Goal: Navigation & Orientation: Find specific page/section

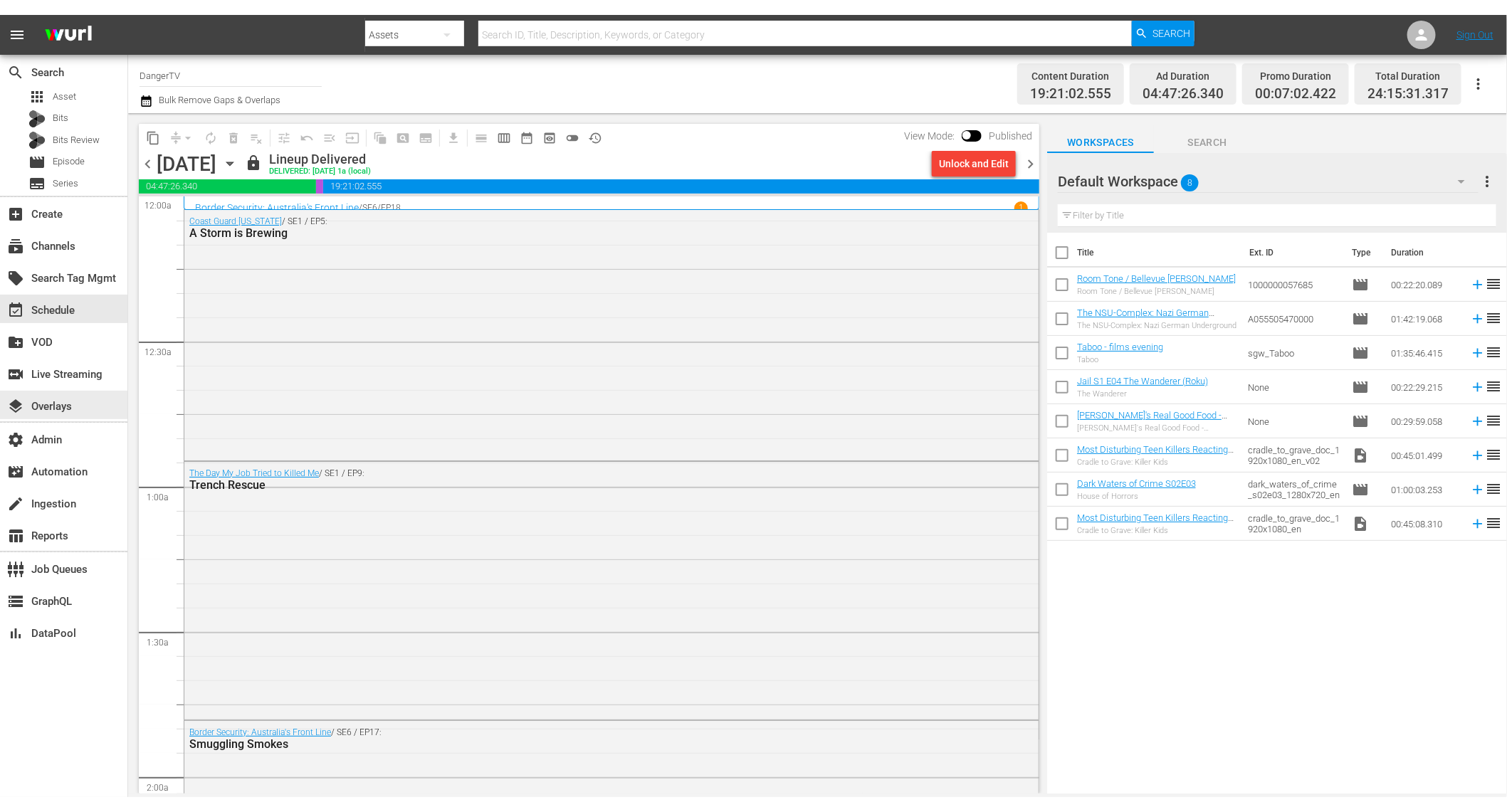
scroll to position [5451, 0]
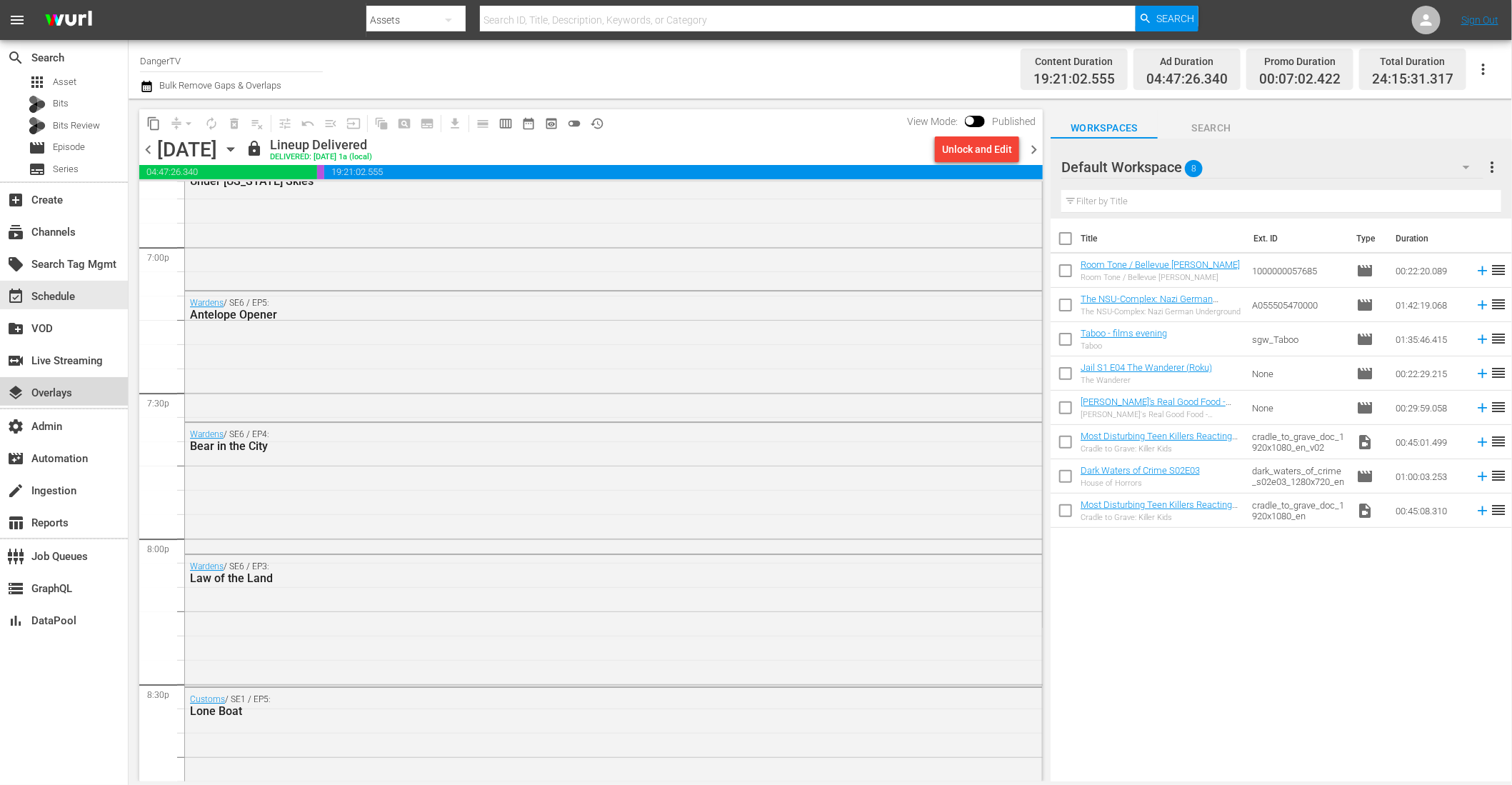
click at [57, 388] on div "layers Overlays" at bounding box center [40, 391] width 80 height 13
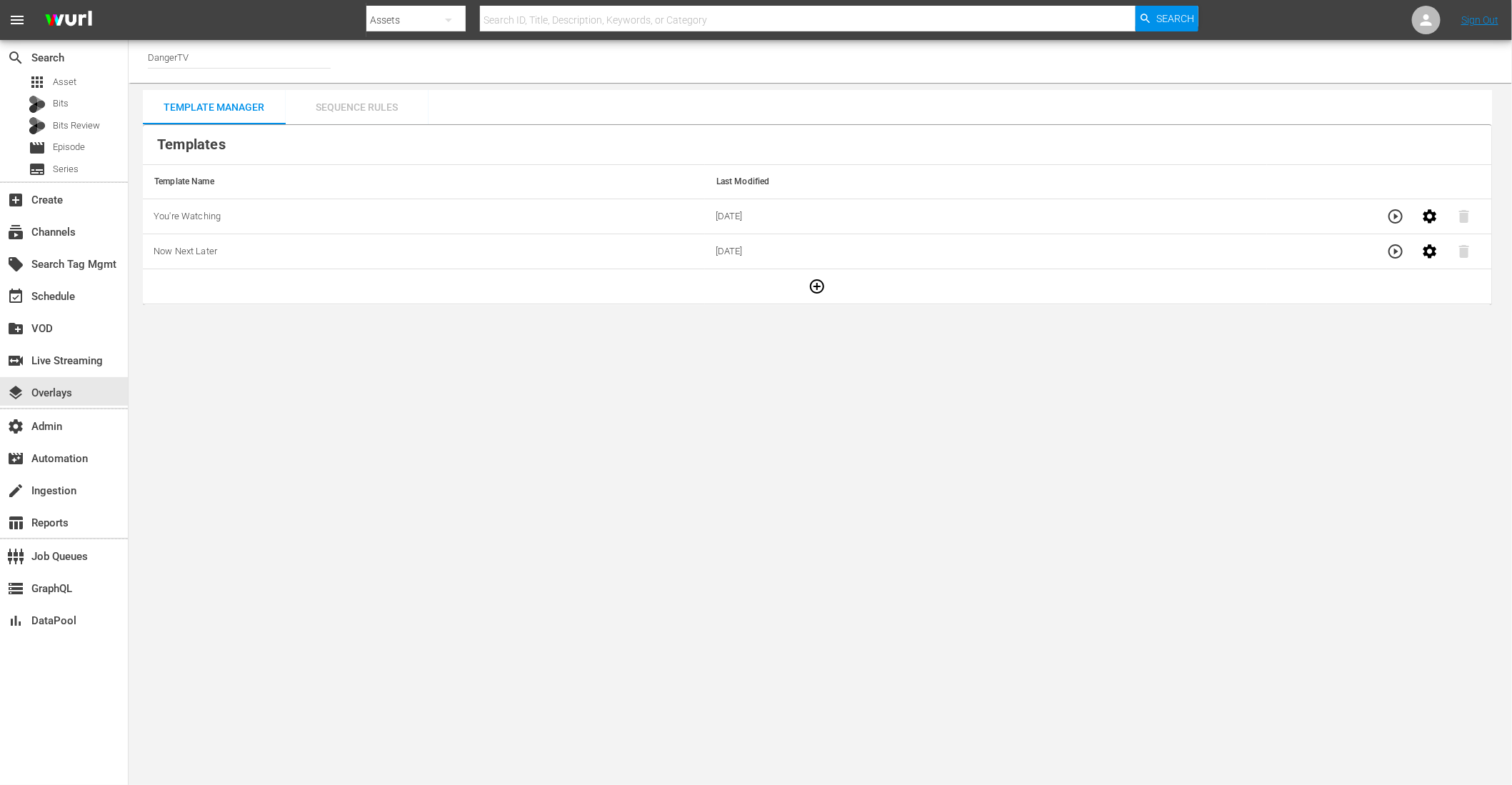
click at [381, 110] on div "Sequence Rules" at bounding box center [357, 107] width 143 height 34
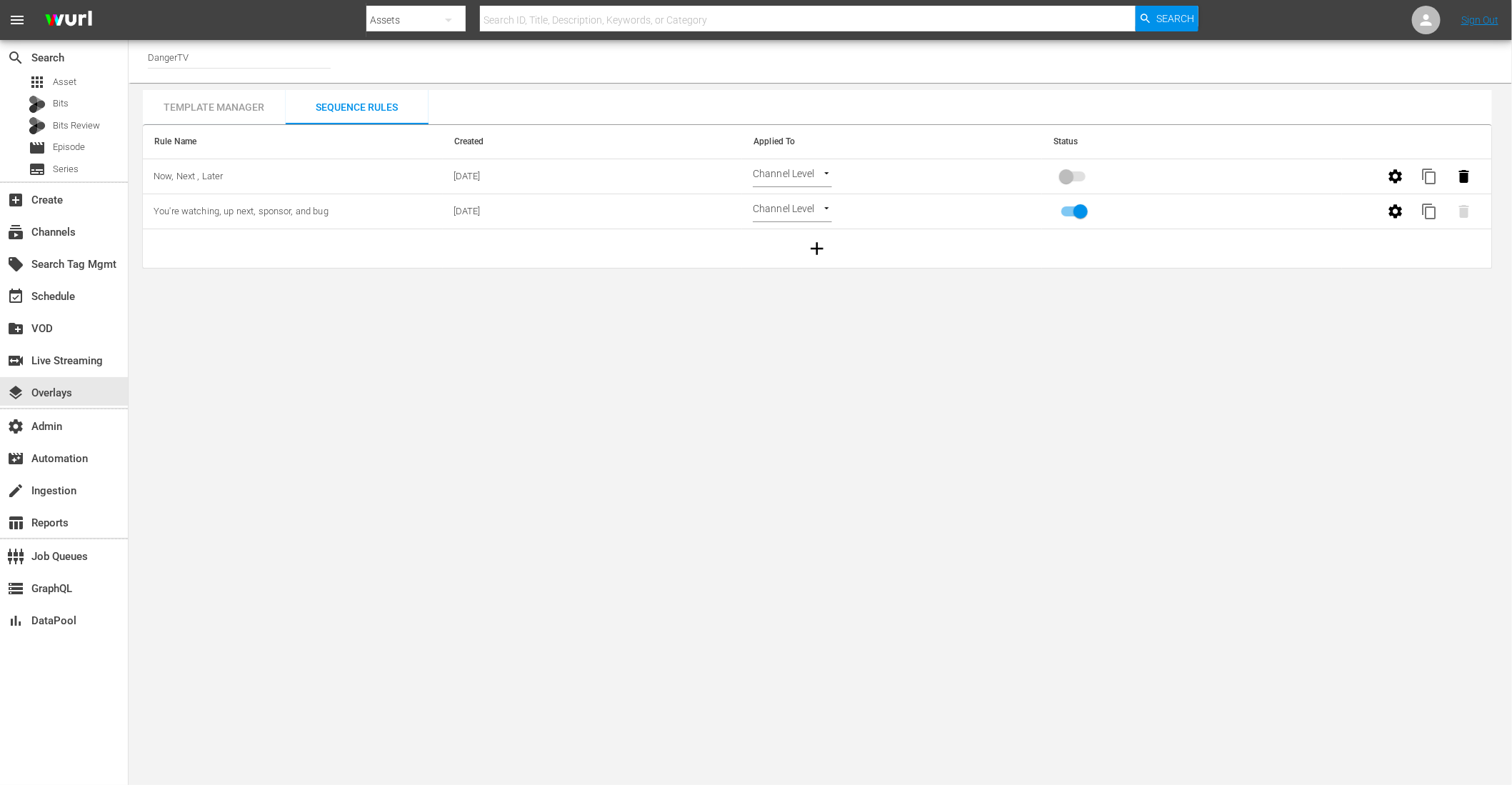
click at [252, 108] on div "Template Manager" at bounding box center [214, 107] width 143 height 34
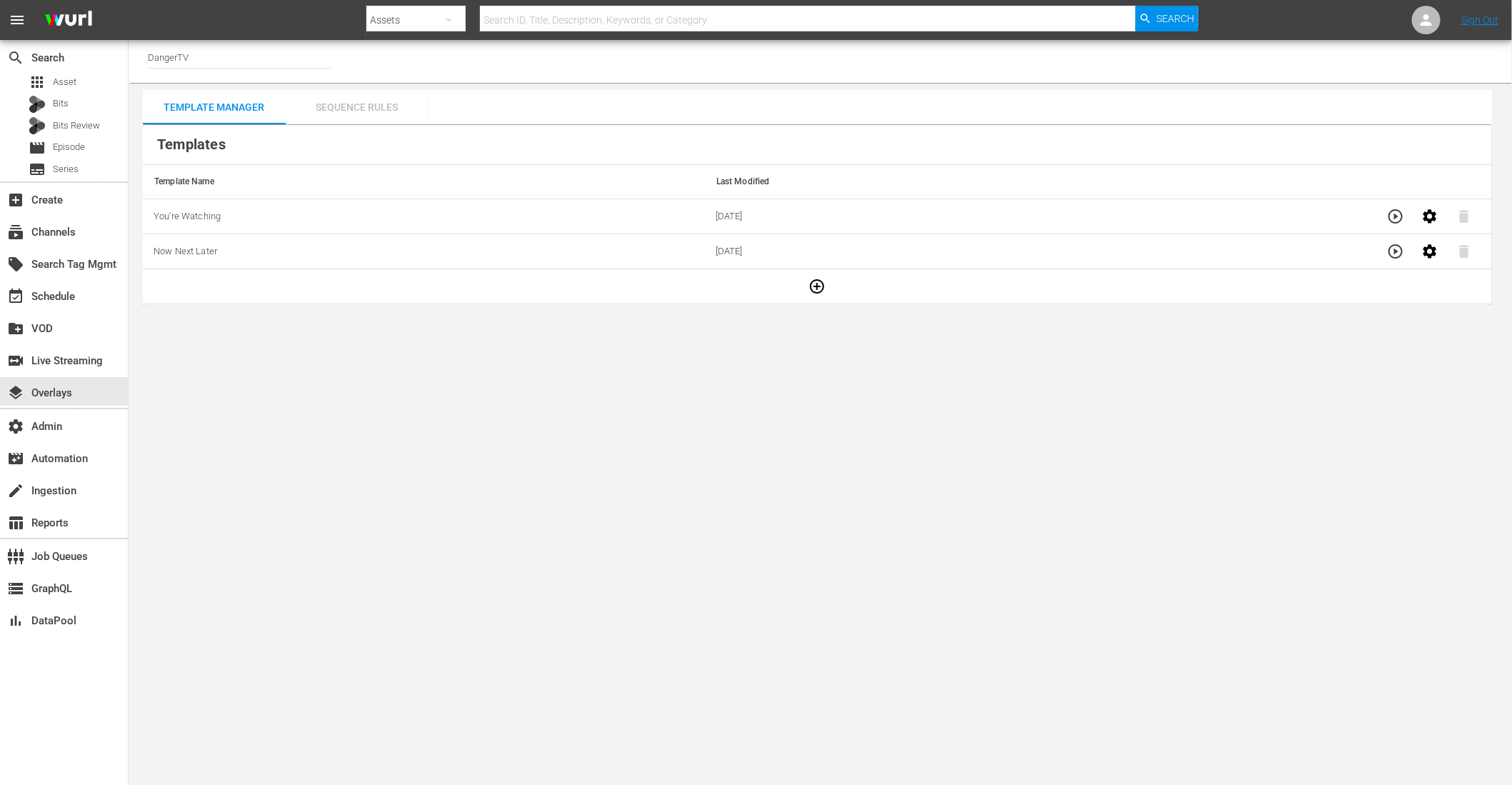
click at [366, 112] on div "Sequence Rules" at bounding box center [357, 107] width 143 height 34
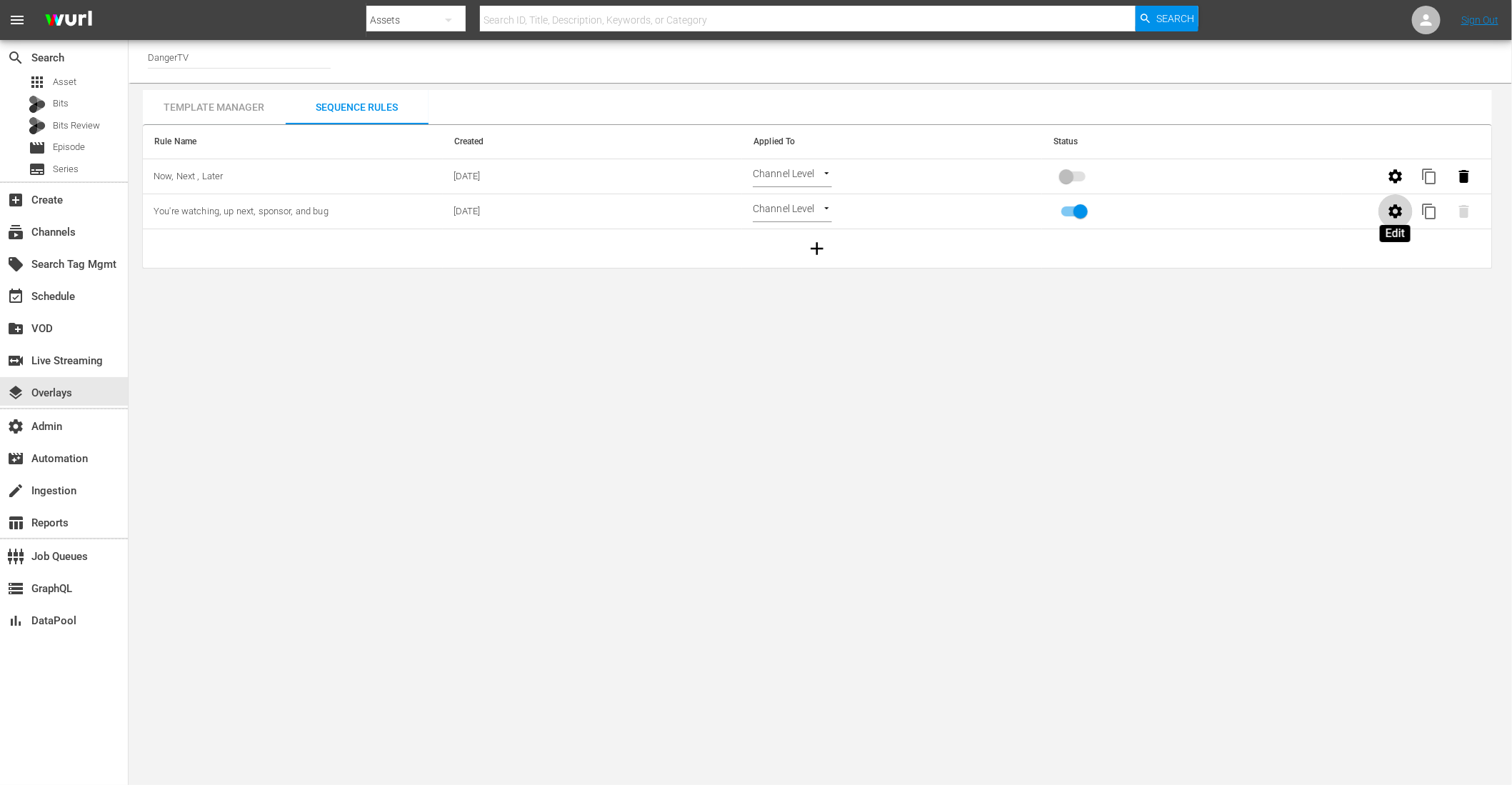
click at [1394, 210] on icon "button" at bounding box center [1396, 212] width 17 height 17
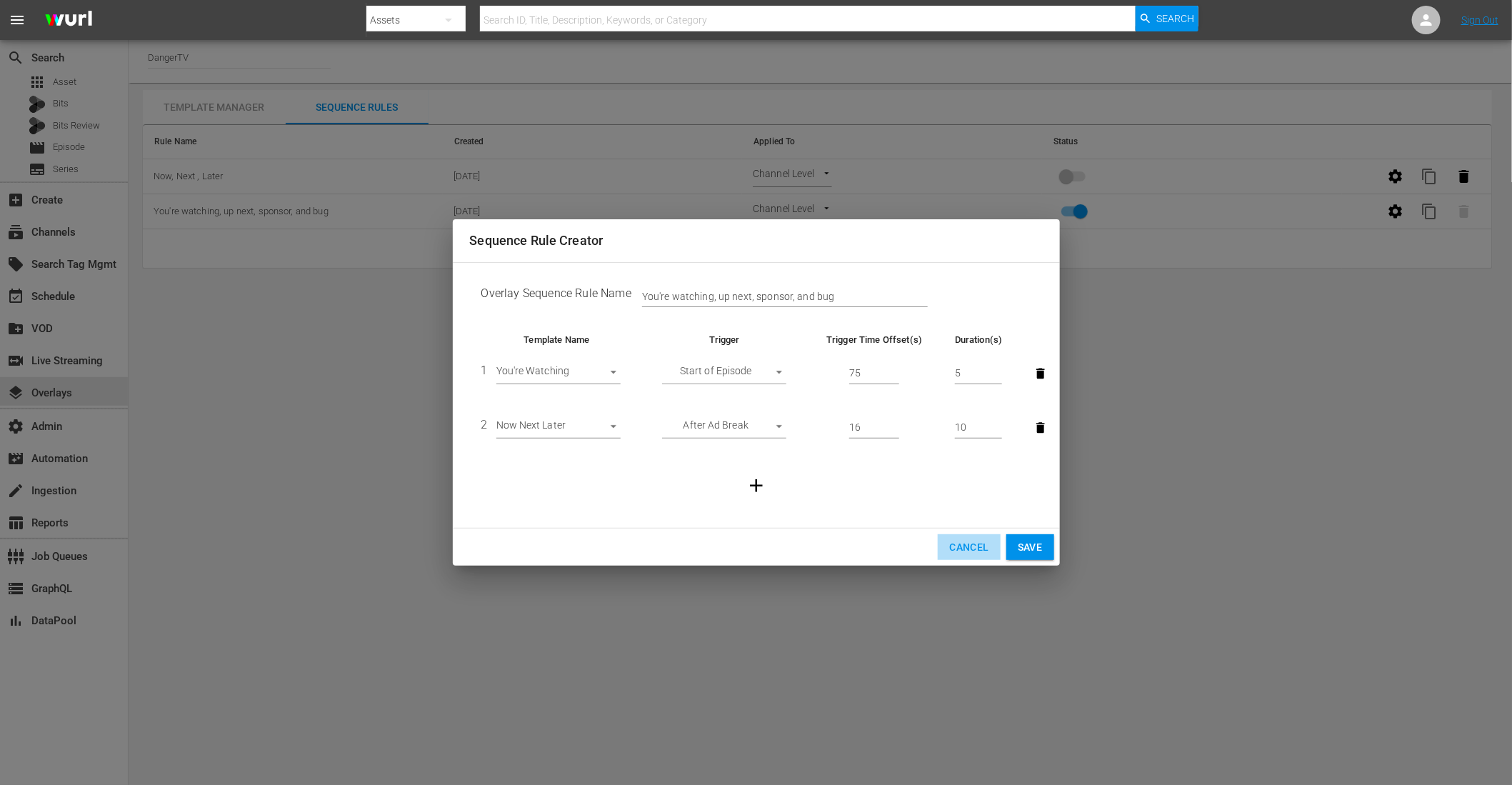
click at [972, 547] on span "Cancel" at bounding box center [969, 547] width 39 height 18
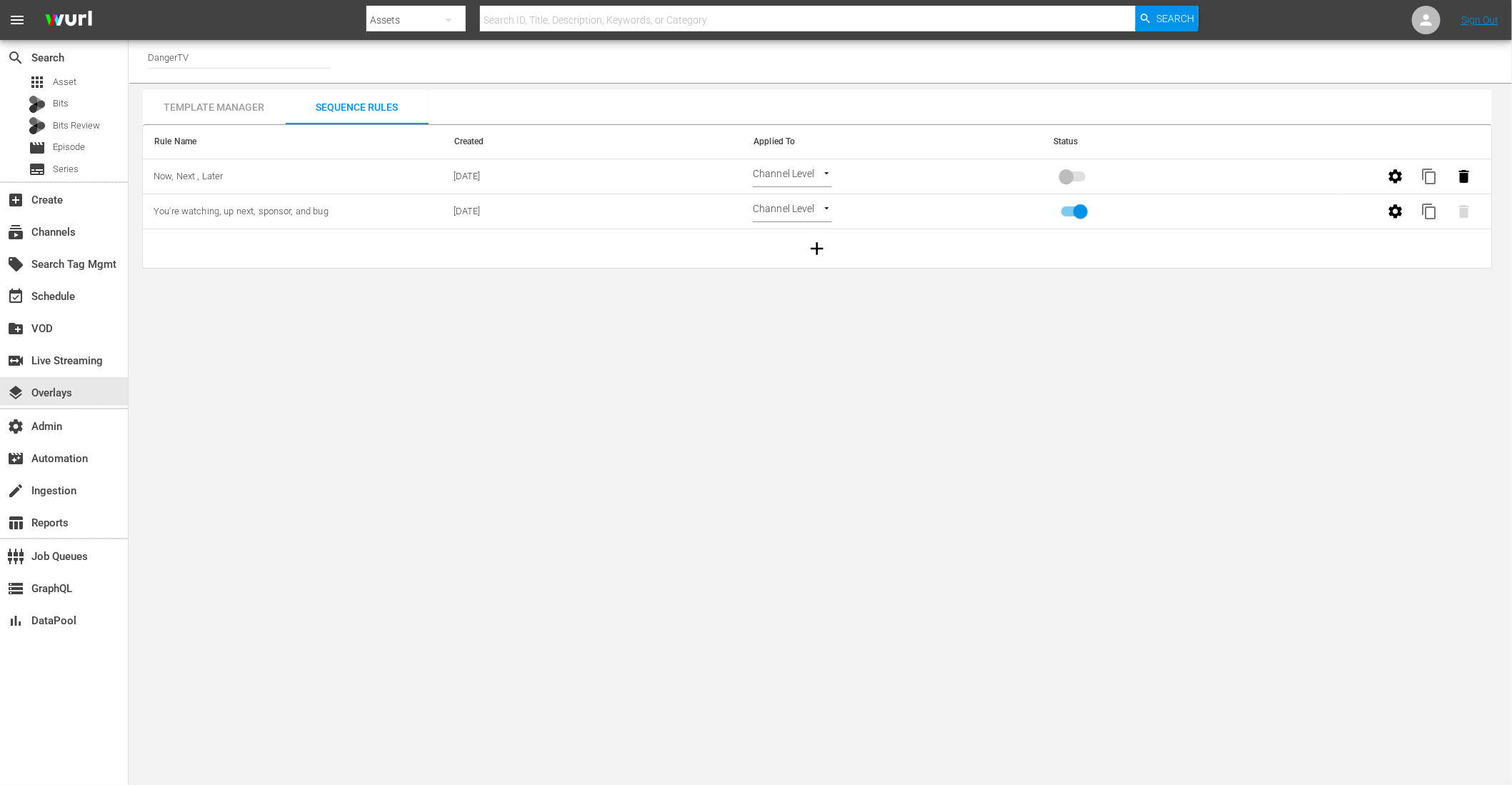
click at [211, 111] on div "Template Manager" at bounding box center [214, 107] width 143 height 34
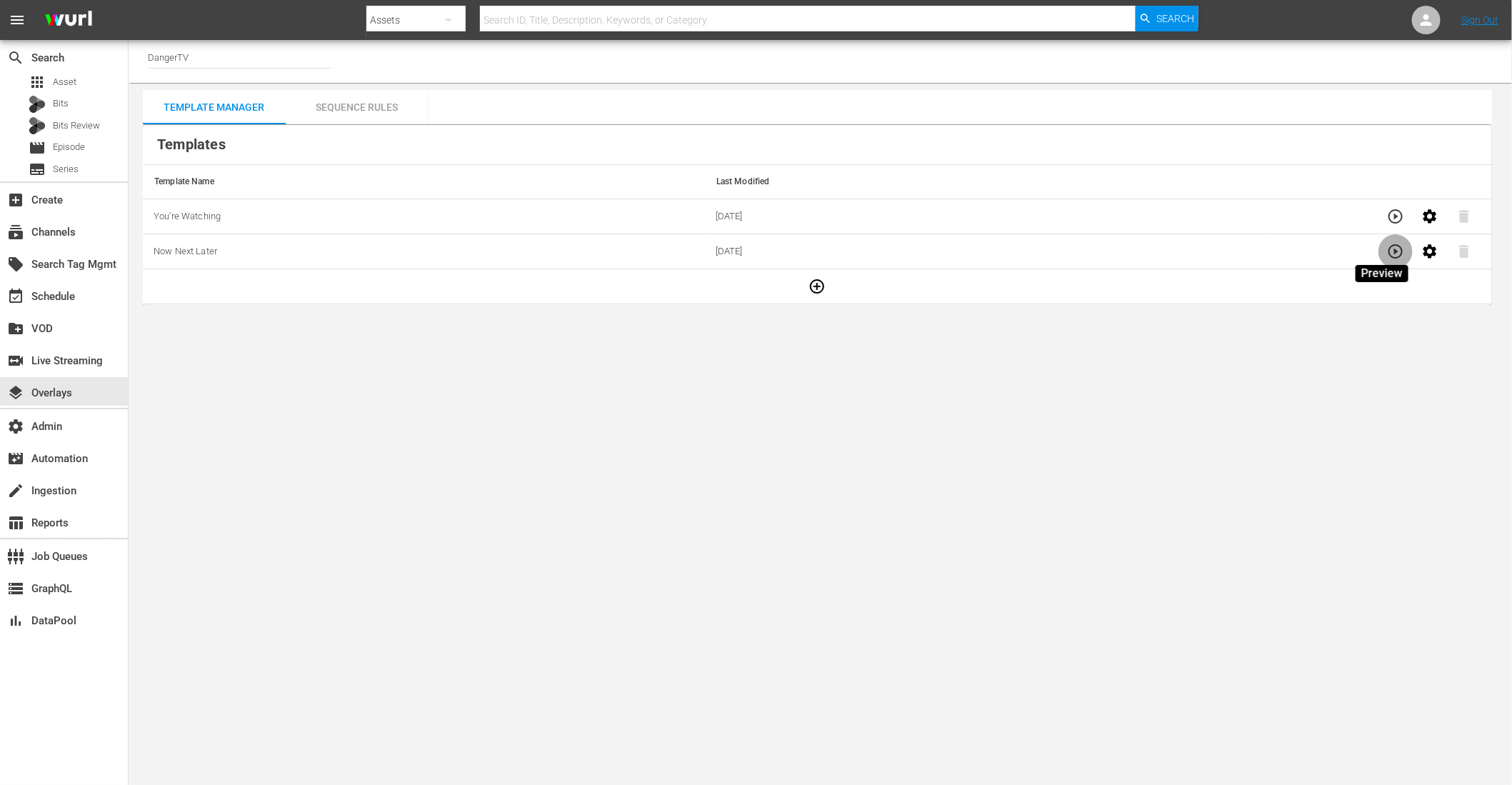
click at [1381, 261] on button "button" at bounding box center [1395, 251] width 34 height 34
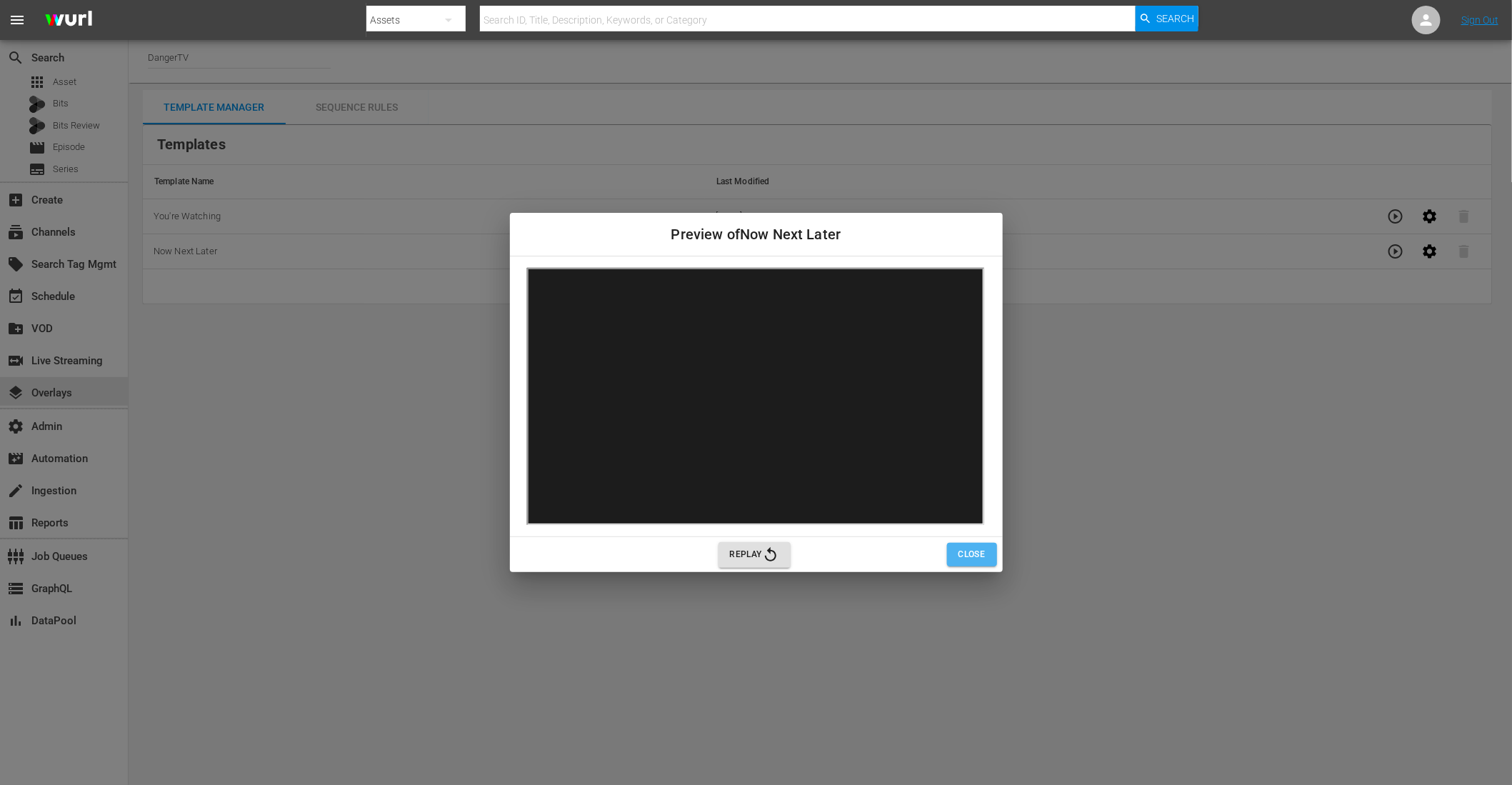
click at [985, 561] on span "Close" at bounding box center [971, 554] width 27 height 15
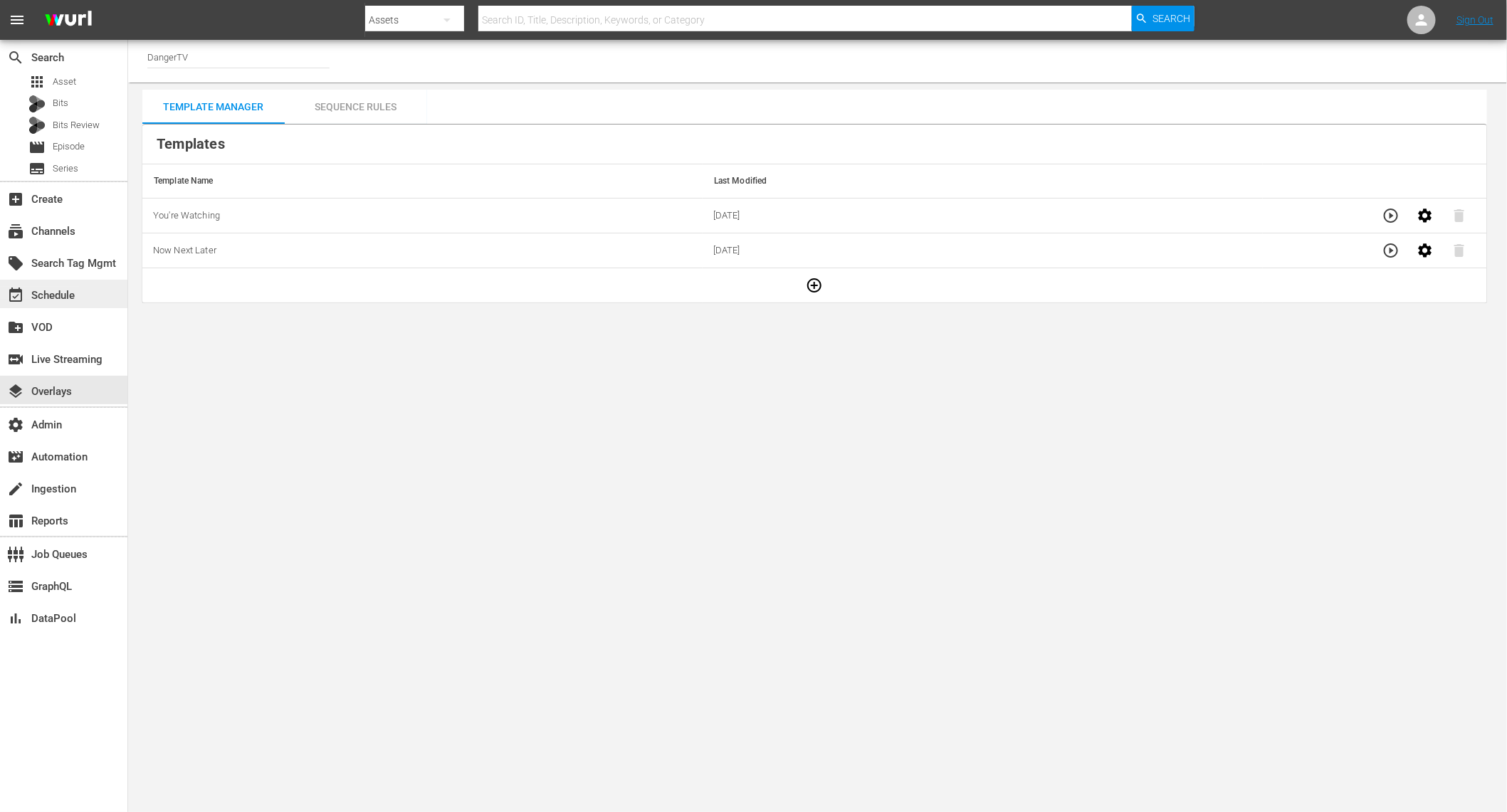
click at [79, 292] on div "event_available Schedule" at bounding box center [40, 293] width 80 height 13
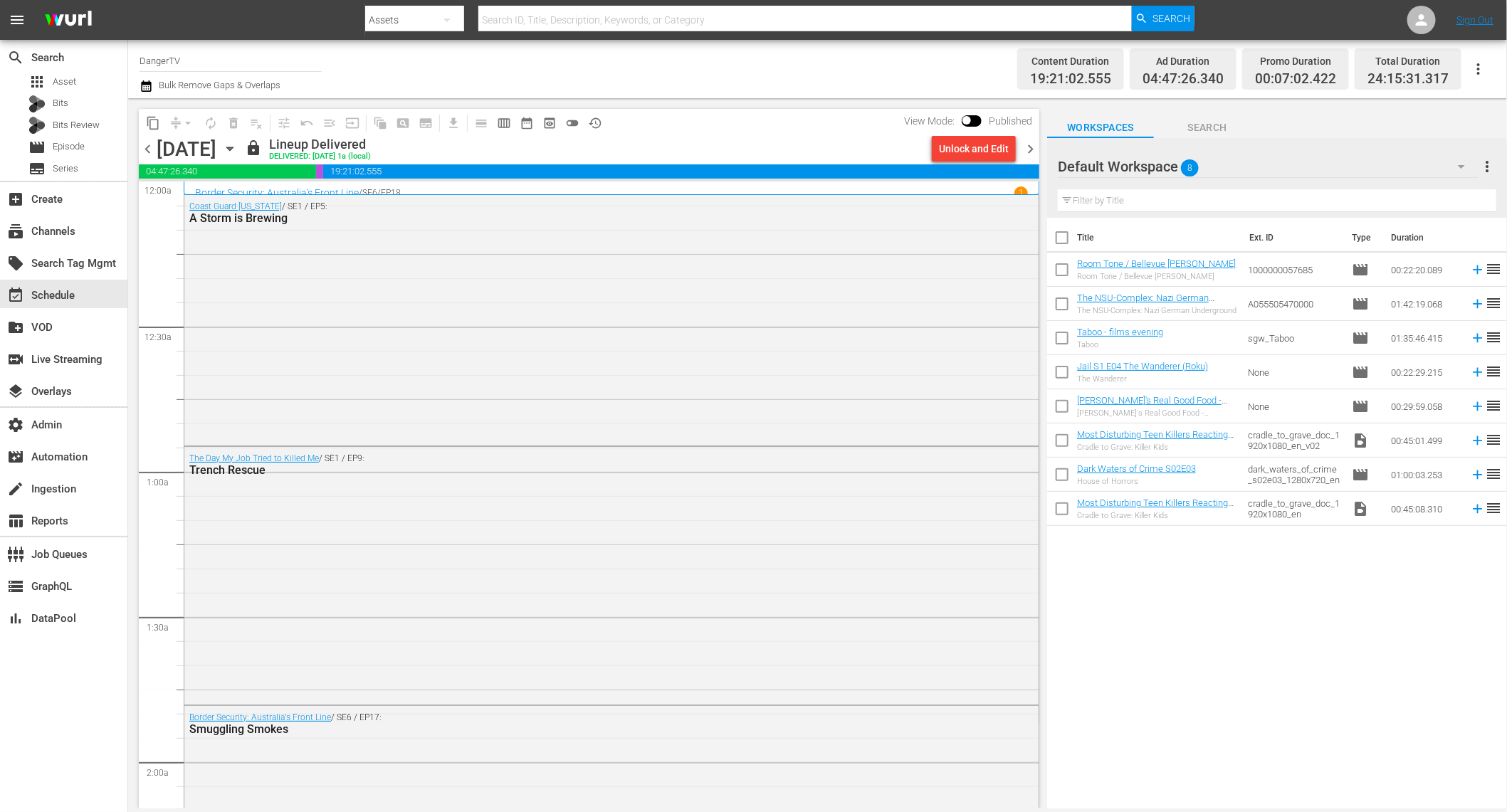
click at [1034, 147] on span "chevron_right" at bounding box center [1030, 149] width 18 height 18
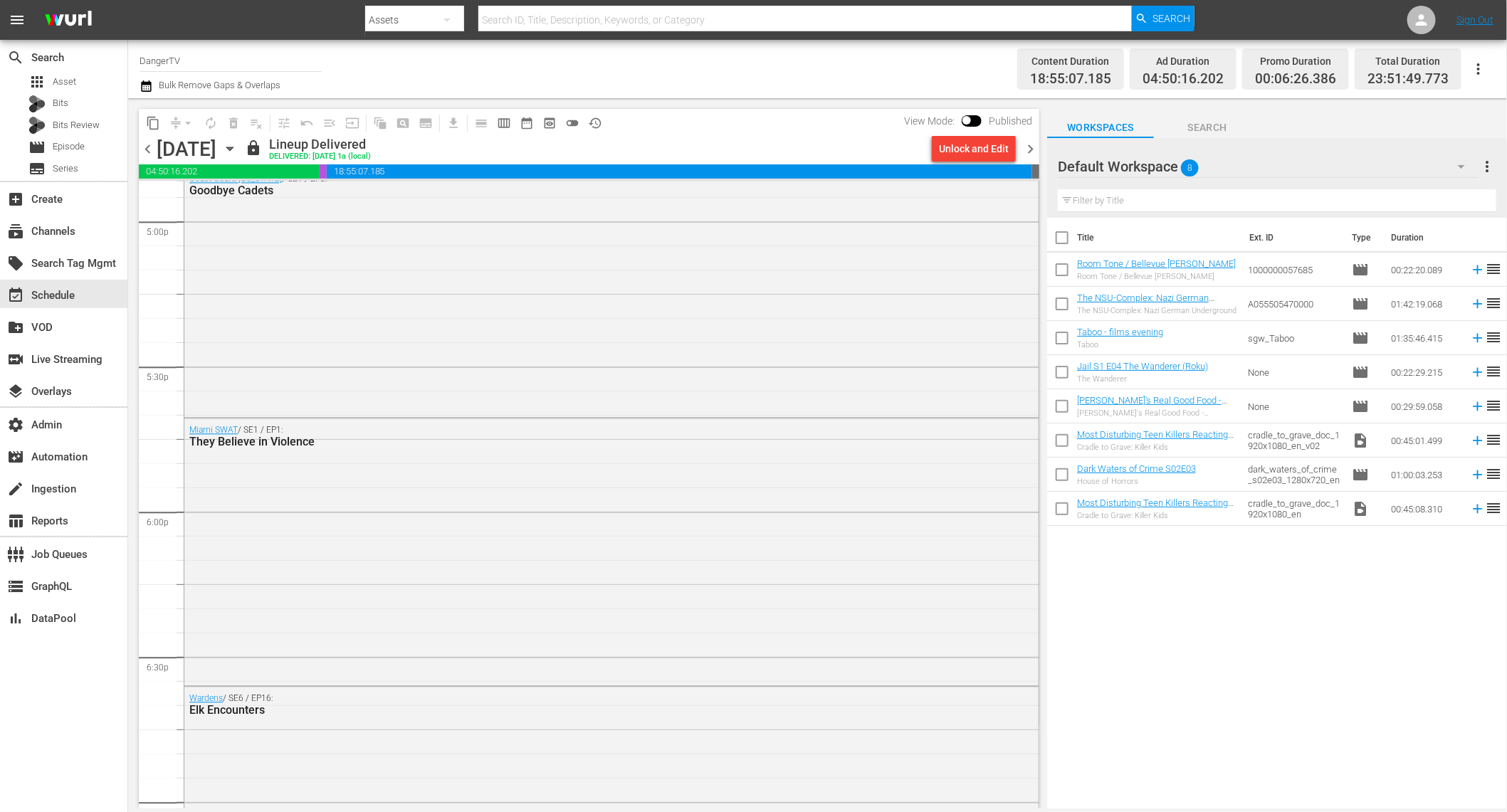
scroll to position [4864, 0]
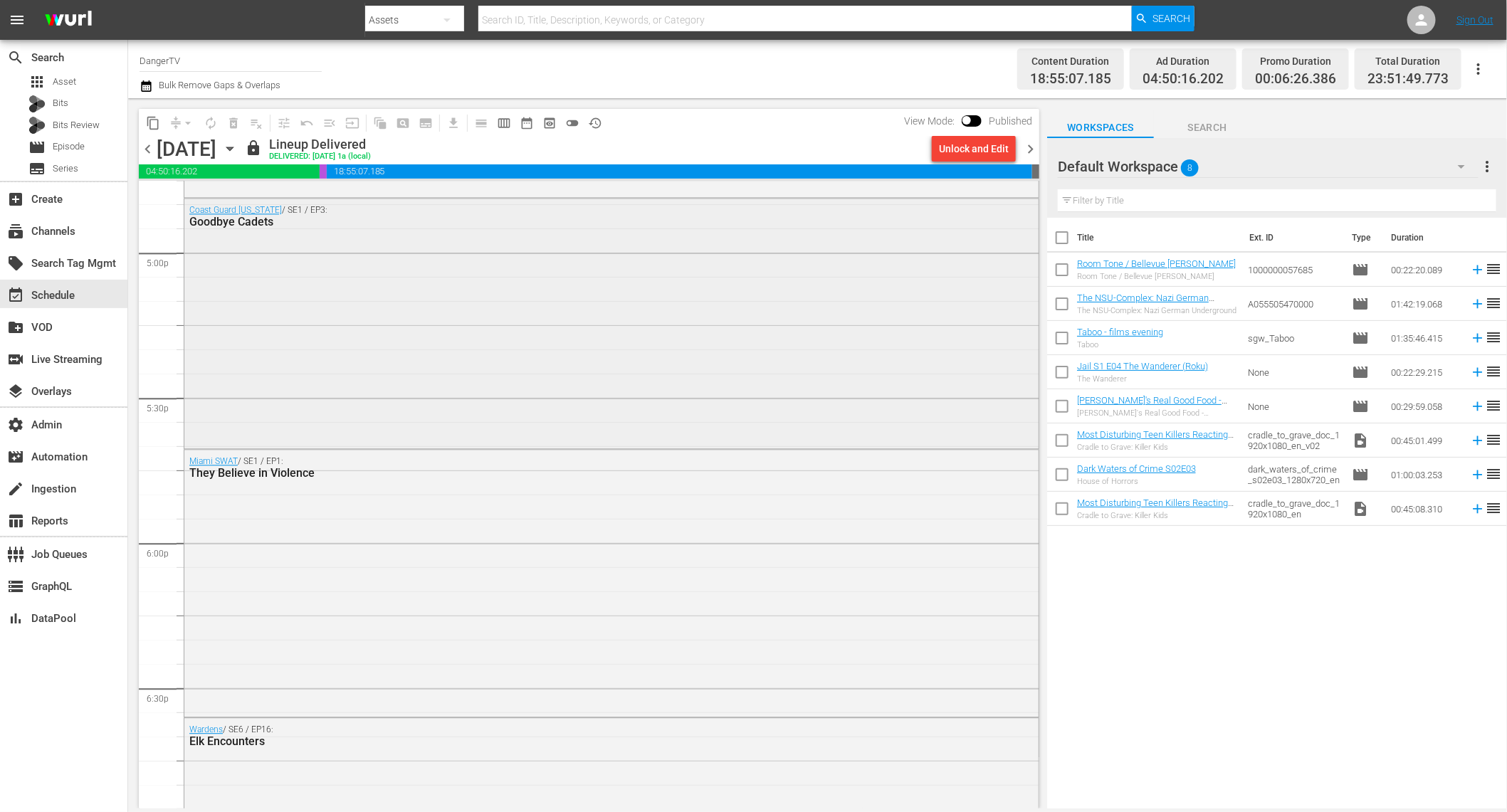
click at [260, 298] on div "Coast Guard [US_STATE] / SE1 / EP3: Goodbye Cadets" at bounding box center [611, 323] width 854 height 247
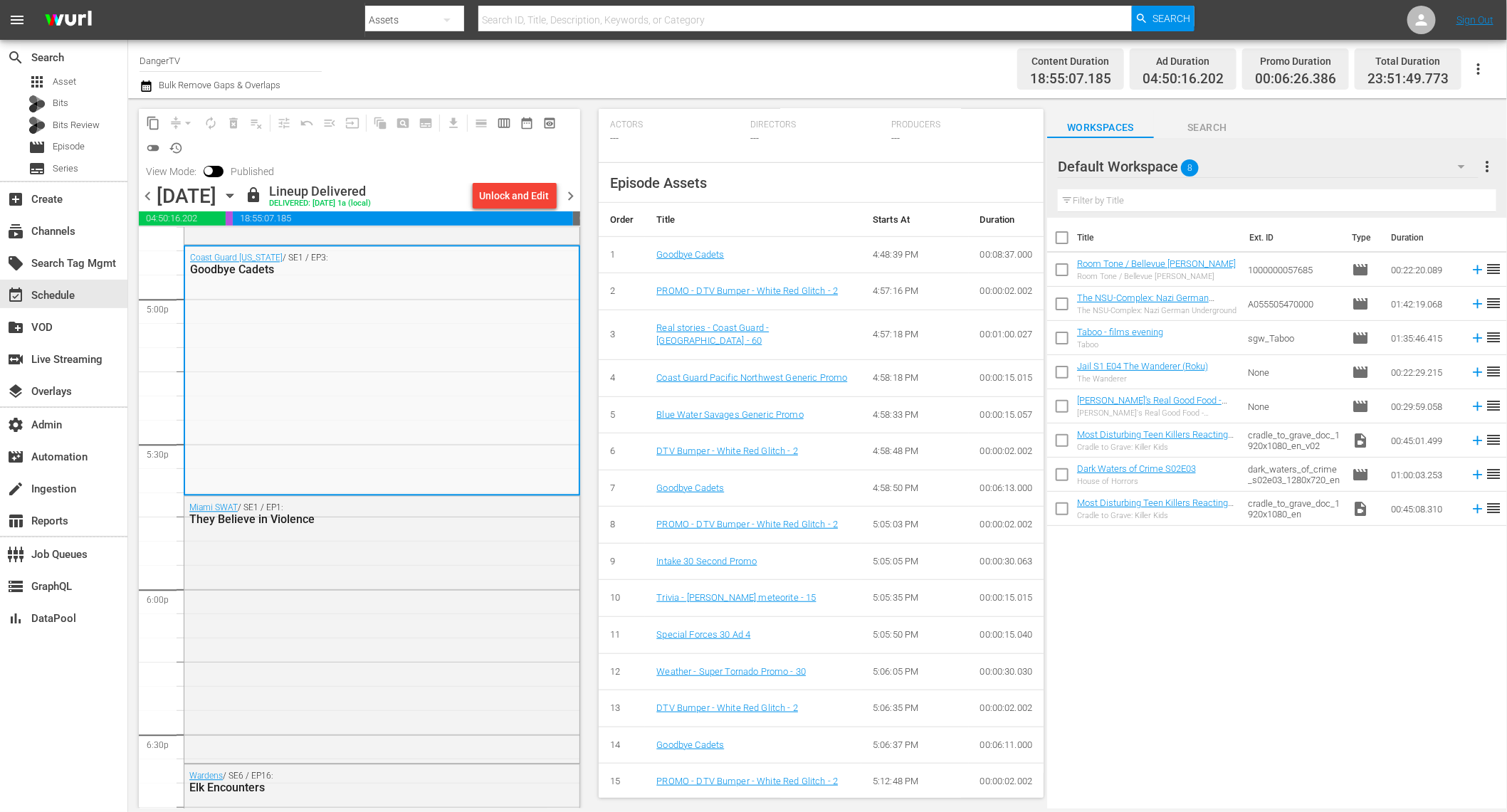
scroll to position [321, 0]
